Goal: Complete application form

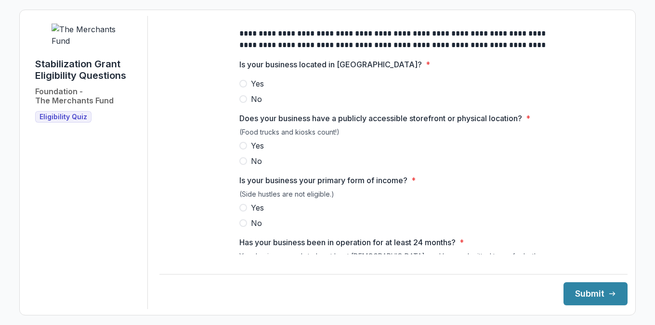
scroll to position [51, 0]
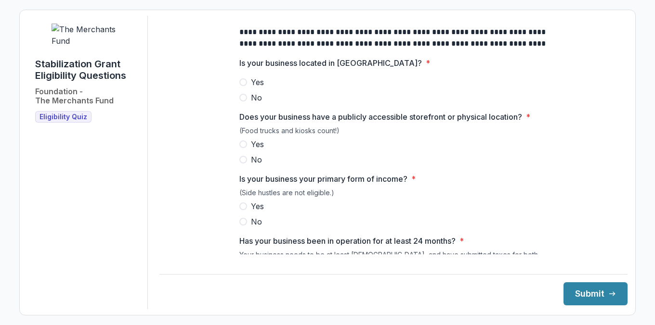
click at [244, 86] on span at bounding box center [243, 82] width 8 height 8
click at [240, 148] on span at bounding box center [243, 145] width 8 height 8
click at [240, 210] on span at bounding box center [243, 207] width 8 height 8
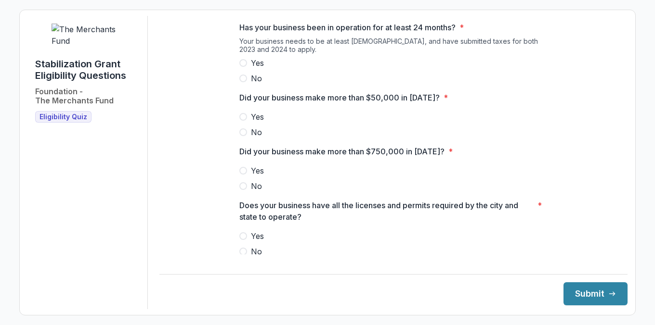
scroll to position [267, 0]
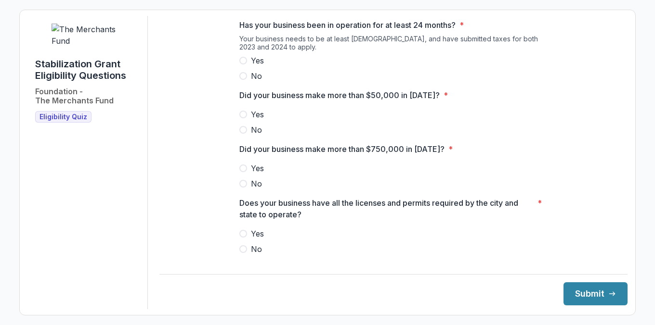
click at [241, 65] on span at bounding box center [243, 61] width 8 height 8
click at [239, 118] on span at bounding box center [243, 115] width 8 height 8
click at [242, 188] on span at bounding box center [243, 184] width 8 height 8
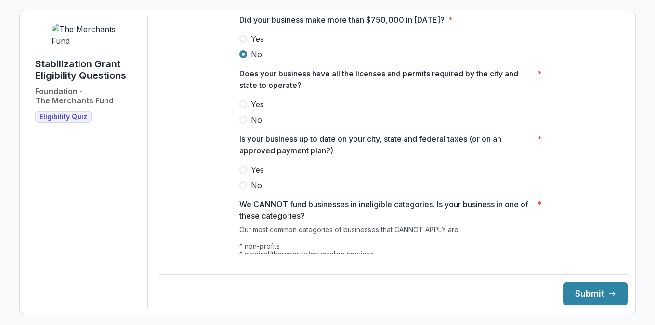
scroll to position [440, 0]
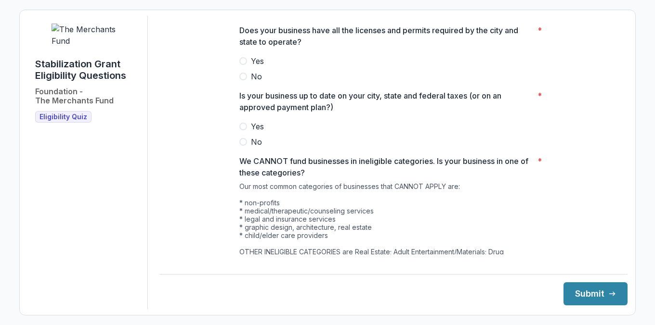
click at [243, 65] on span at bounding box center [243, 61] width 8 height 8
click at [240, 130] on span at bounding box center [243, 127] width 8 height 8
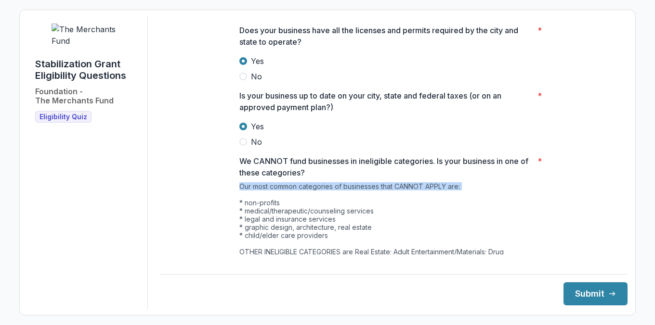
drag, startPoint x: 620, startPoint y: 171, endPoint x: 618, endPoint y: 199, distance: 28.0
click at [618, 199] on div "**********" at bounding box center [393, 163] width 468 height 294
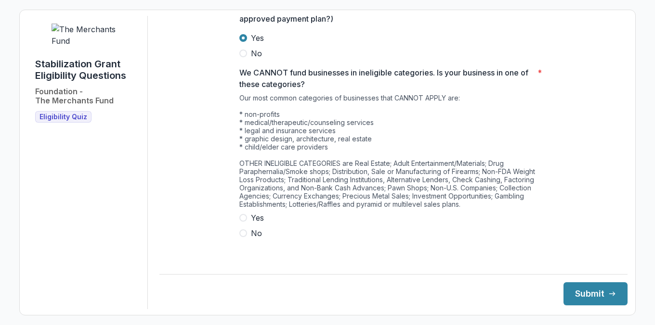
click at [241, 237] on span at bounding box center [243, 234] width 8 height 8
click at [588, 291] on button "Submit" at bounding box center [595, 294] width 64 height 23
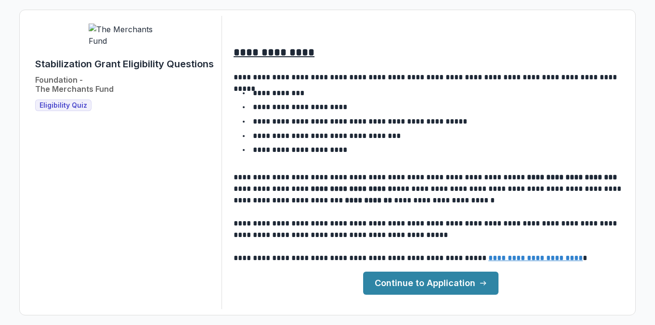
click at [421, 279] on link "Continue to Application" at bounding box center [430, 283] width 135 height 23
